Goal: Information Seeking & Learning: Learn about a topic

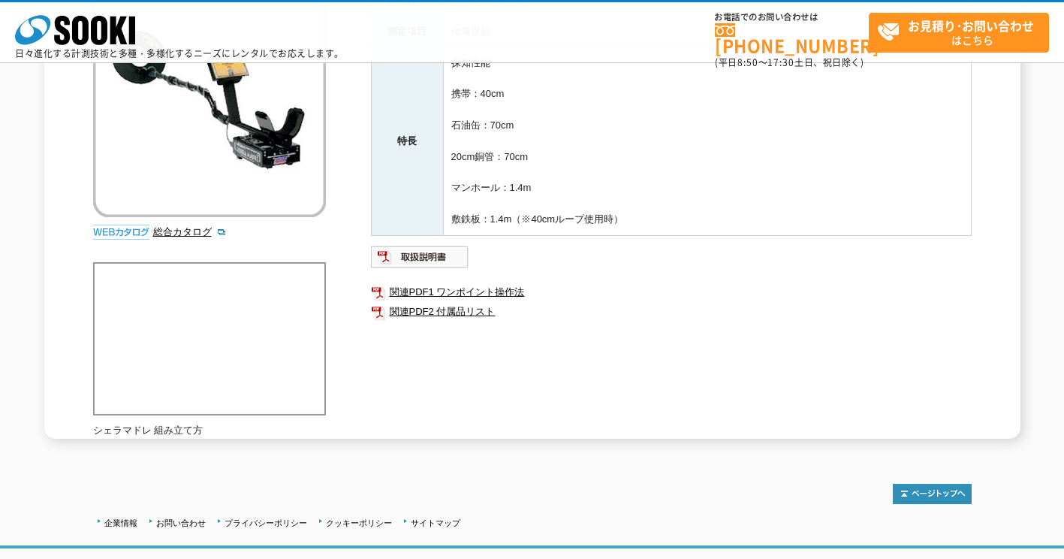
scroll to position [75, 0]
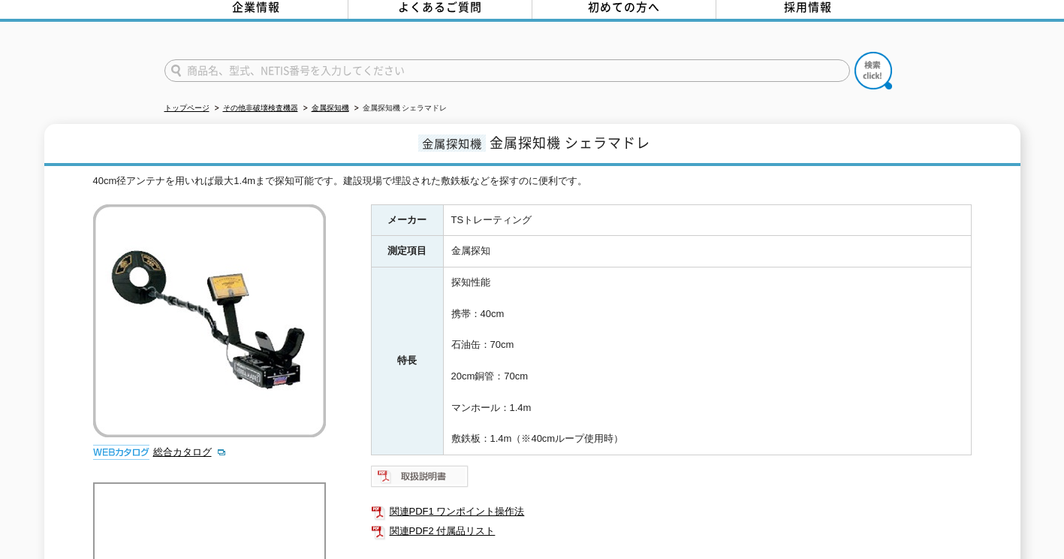
click at [434, 464] on img at bounding box center [420, 476] width 98 height 24
drag, startPoint x: 452, startPoint y: 394, endPoint x: 534, endPoint y: 392, distance: 81.9
click at [534, 392] on td "探知性能 携帯：40cm 石油缶：70cm 20cm銅管：70cm マンホール：1.4m 敷鉄板：1.4m（※40cmループ使用時）" at bounding box center [707, 361] width 528 height 188
drag, startPoint x: 534, startPoint y: 392, endPoint x: 453, endPoint y: 425, distance: 86.9
click at [453, 425] on td "探知性能 携帯：40cm 石油缶：70cm 20cm銅管：70cm マンホール：1.4m 敷鉄板：1.4m（※40cmループ使用時）" at bounding box center [707, 361] width 528 height 188
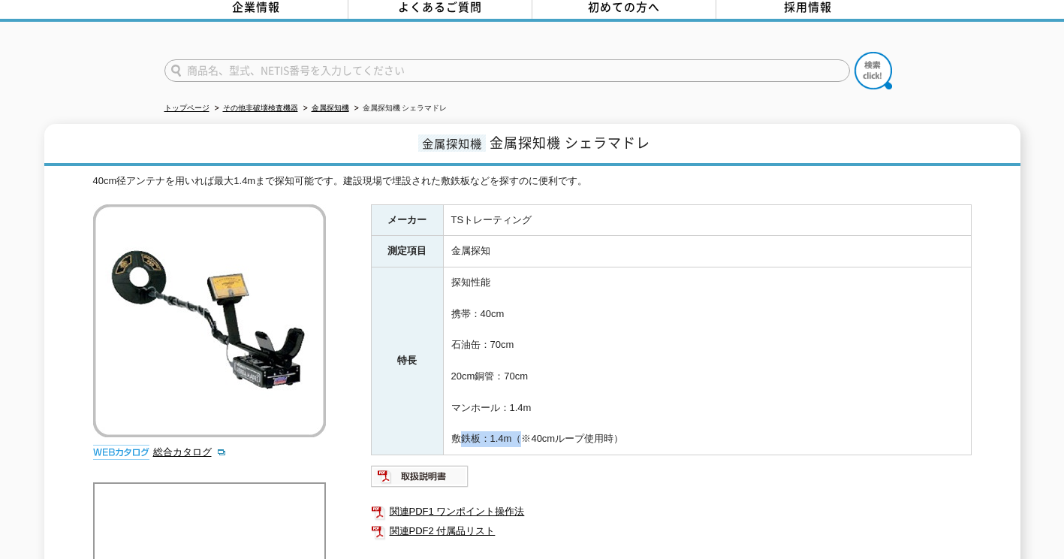
drag, startPoint x: 451, startPoint y: 425, endPoint x: 515, endPoint y: 425, distance: 63.8
click at [515, 425] on td "探知性能 携帯：40cm 石油缶：70cm 20cm銅管：70cm マンホール：1.4m 敷鉄板：1.4m（※40cmループ使用時）" at bounding box center [707, 361] width 528 height 188
drag, startPoint x: 515, startPoint y: 425, endPoint x: 466, endPoint y: 503, distance: 92.5
click at [466, 503] on link "関連PDF1 ワンポイント操作法" at bounding box center [671, 512] width 601 height 20
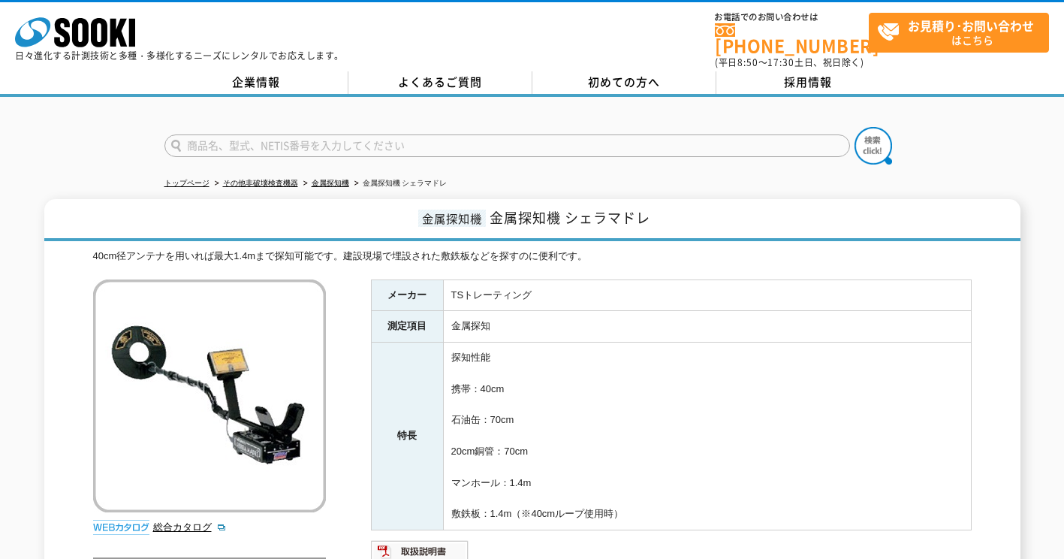
drag, startPoint x: 453, startPoint y: 475, endPoint x: 532, endPoint y: 471, distance: 78.2
click at [532, 471] on td "探知性能 携帯：40cm 石油缶：70cm 20cm銅管：70cm マンホール：1.4m 敷鉄板：1.4m（※40cmループ使用時）" at bounding box center [707, 436] width 528 height 188
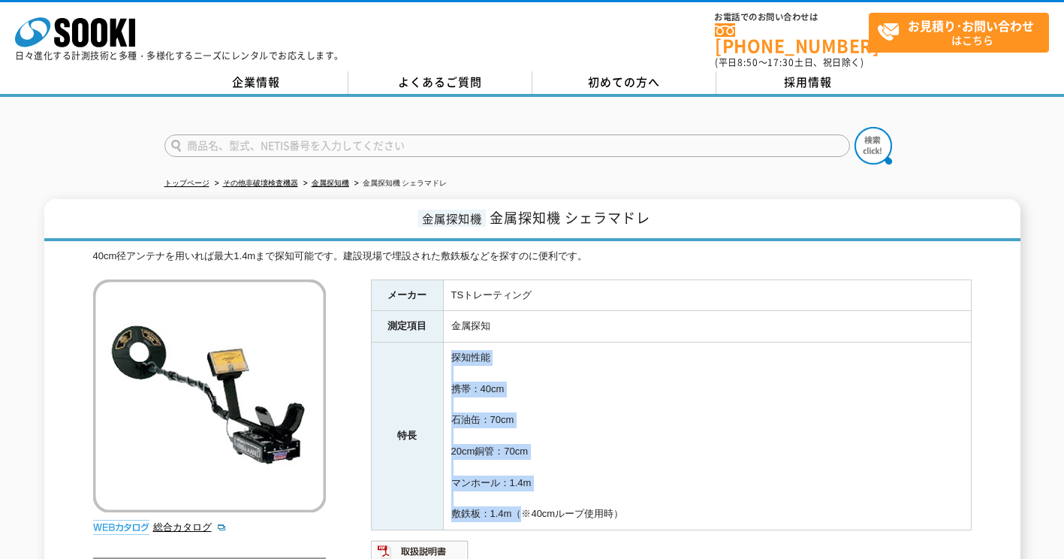
drag, startPoint x: 452, startPoint y: 345, endPoint x: 517, endPoint y: 503, distance: 171.1
click at [517, 503] on td "探知性能 携帯：40cm 石油缶：70cm 20cm銅管：70cm マンホール：1.4m 敷鉄板：1.4m（※40cmループ使用時）" at bounding box center [707, 436] width 528 height 188
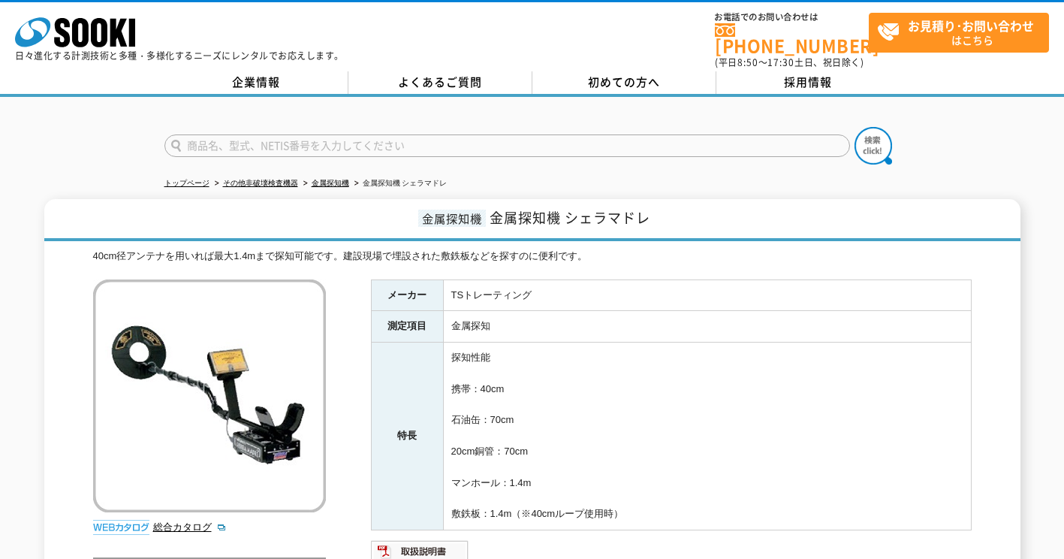
drag, startPoint x: 646, startPoint y: 501, endPoint x: 455, endPoint y: 347, distance: 245.7
click at [455, 347] on td "探知性能 携帯：40cm 石油缶：70cm 20cm銅管：70cm マンホール：1.4m 敷鉄板：1.4m（※40cmループ使用時）" at bounding box center [707, 436] width 528 height 188
click at [453, 347] on td "探知性能 携帯：40cm 石油缶：70cm 20cm銅管：70cm マンホール：1.4m 敷鉄板：1.4m（※40cmループ使用時）" at bounding box center [707, 436] width 528 height 188
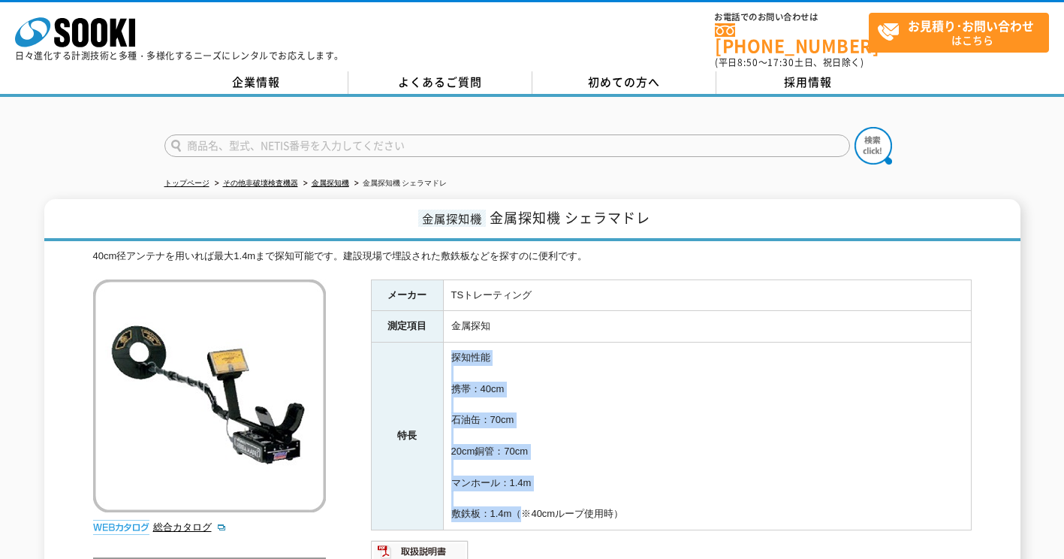
drag, startPoint x: 451, startPoint y: 344, endPoint x: 518, endPoint y: 503, distance: 172.6
click at [518, 503] on td "探知性能 携帯：40cm 石油缶：70cm 20cm銅管：70cm マンホール：1.4m 敷鉄板：1.4m（※40cmループ使用時）" at bounding box center [707, 436] width 528 height 188
